Goal: Information Seeking & Learning: Learn about a topic

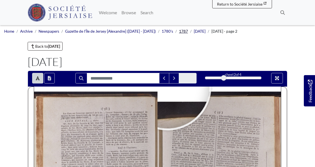
click at [179, 32] on link "1787" at bounding box center [183, 31] width 9 height 4
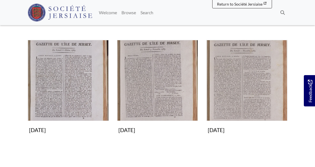
scroll to position [414, 0]
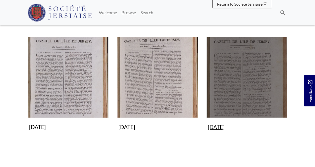
click at [251, 103] on img "Subcollection" at bounding box center [246, 77] width 81 height 81
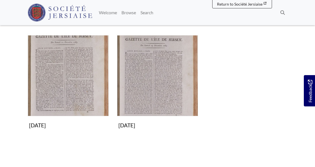
scroll to position [196, 0]
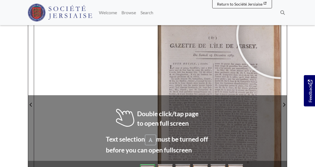
scroll to position [75, 0]
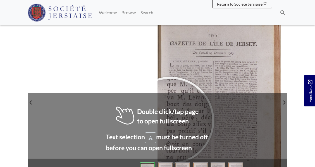
click at [170, 121] on div at bounding box center [170, 121] width 84 height 84
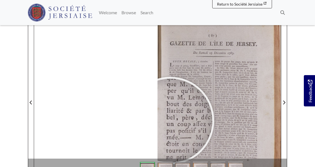
click at [170, 121] on div at bounding box center [170, 121] width 84 height 84
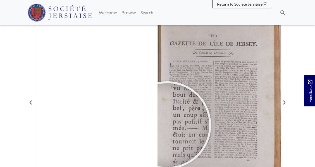
click at [167, 125] on div at bounding box center [167, 125] width 84 height 84
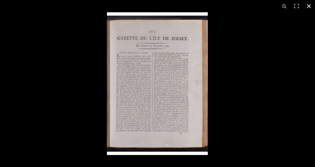
click at [308, 6] on button at bounding box center [309, 6] width 12 height 12
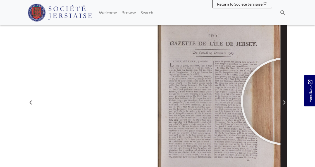
click at [285, 101] on icon "Next Page" at bounding box center [284, 102] width 3 height 4
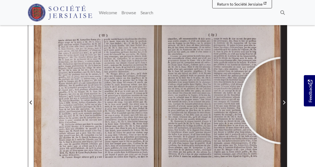
click at [284, 101] on icon "Next Page" at bounding box center [284, 103] width 2 height 4
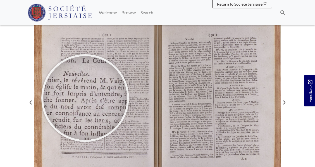
click at [85, 98] on div at bounding box center [85, 98] width 84 height 84
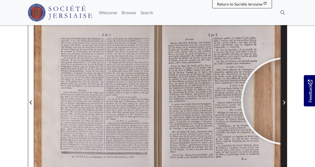
click at [285, 101] on icon "Next Page" at bounding box center [284, 102] width 3 height 4
